Goal: Check status

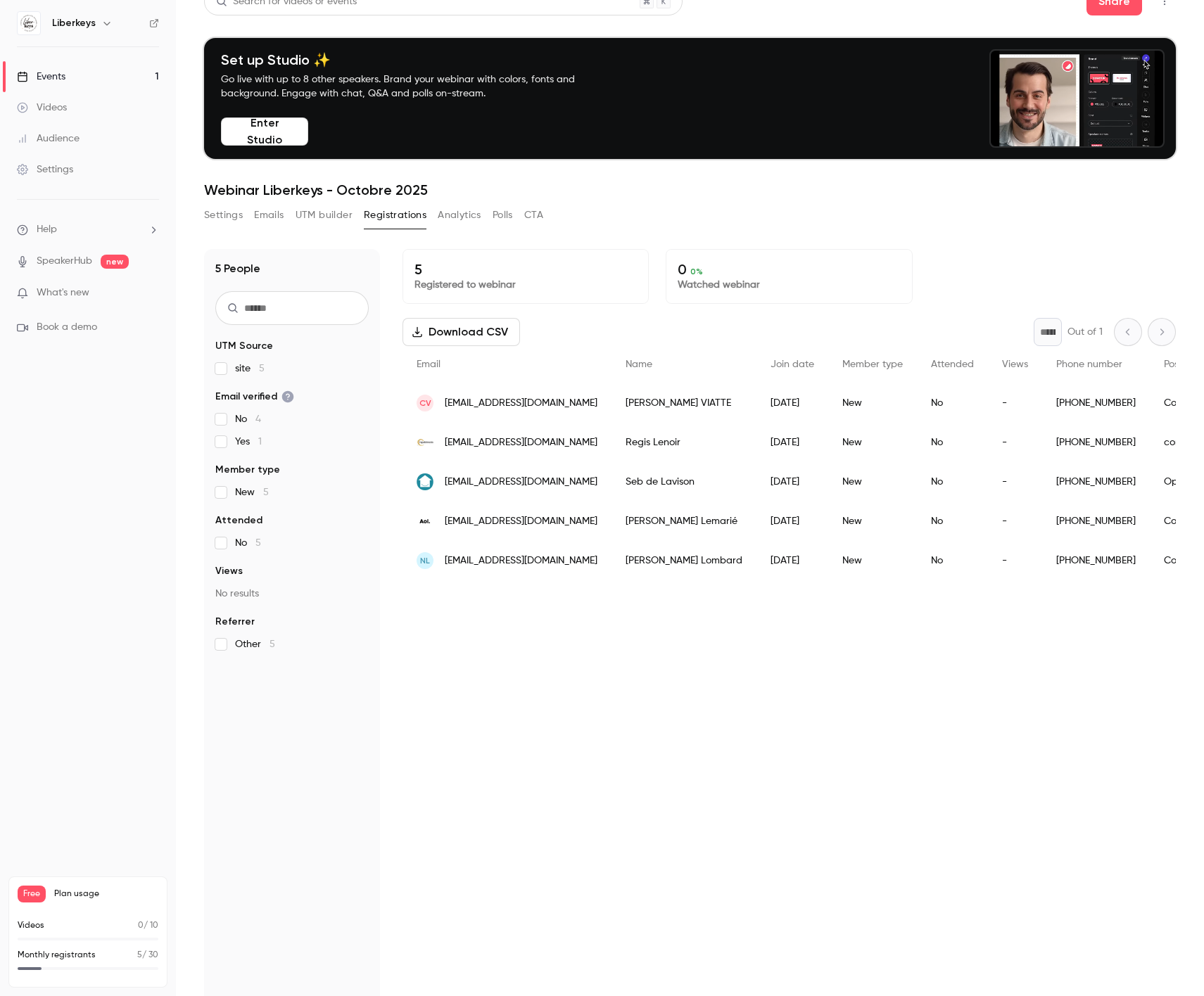
scroll to position [37, 0]
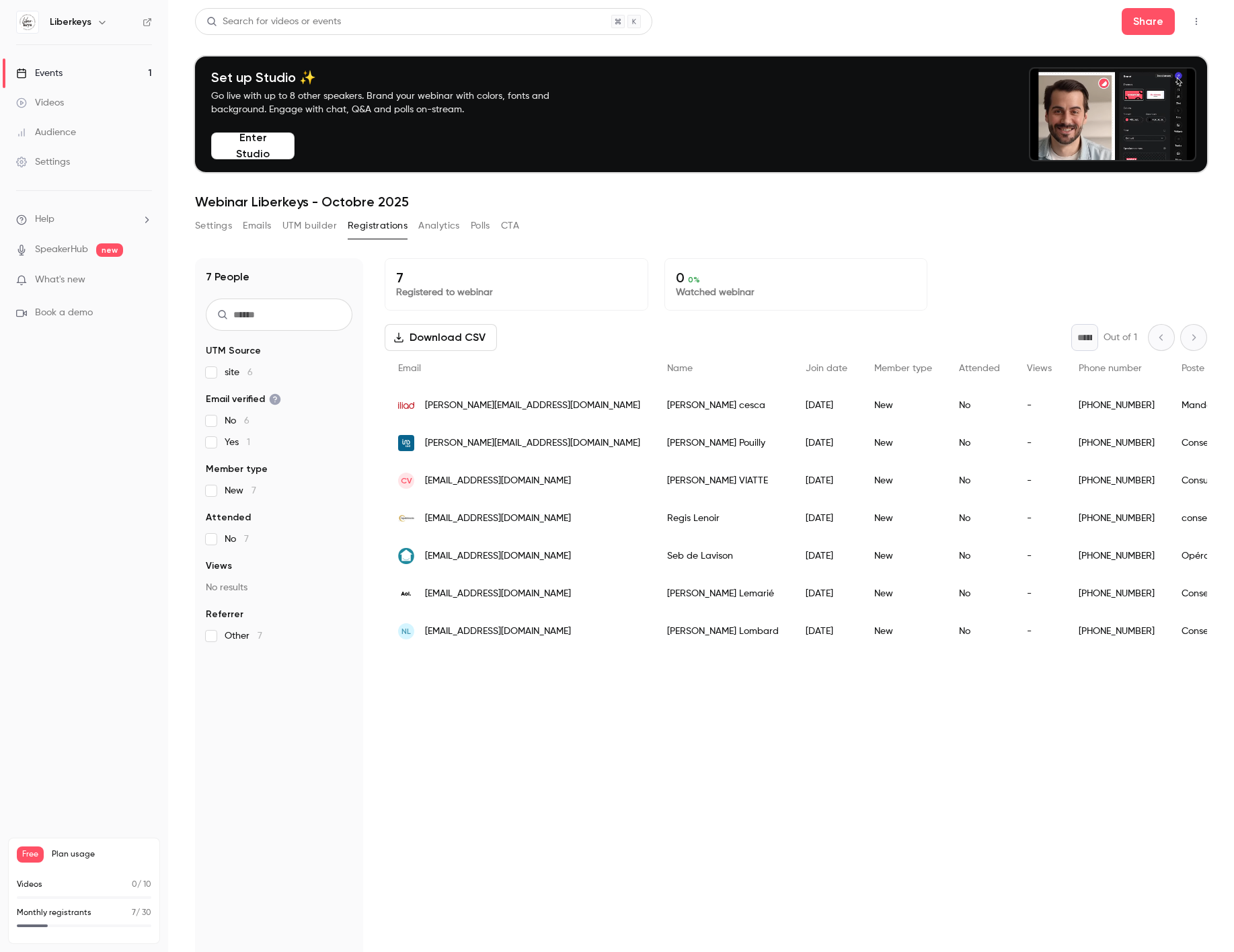
click at [489, 754] on div "7 Registered to webinar 0 0 % Watched webinar Download CSV * Out of 1 Email Nam…" at bounding box center [796, 667] width 822 height 818
